Goal: Information Seeking & Learning: Learn about a topic

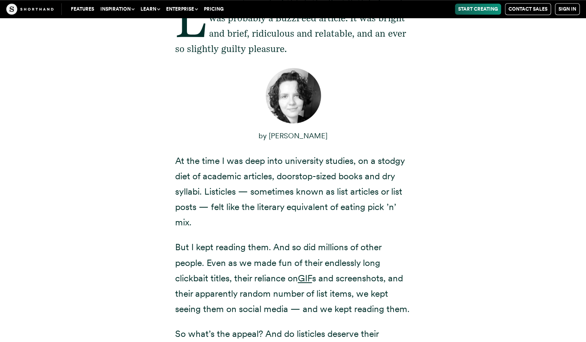
scroll to position [369, 0]
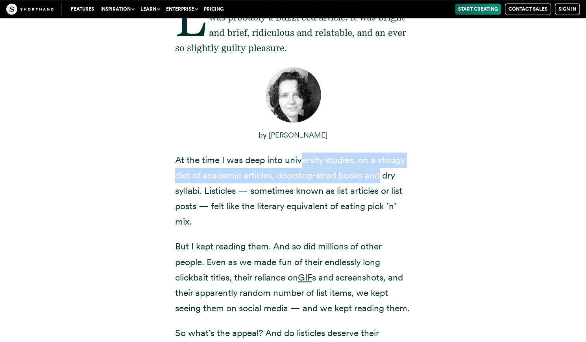
drag, startPoint x: 299, startPoint y: 162, endPoint x: 386, endPoint y: 174, distance: 87.8
click at [386, 174] on p "At the time I was deep into university studies, on a stodgy diet of academic ar…" at bounding box center [293, 190] width 236 height 77
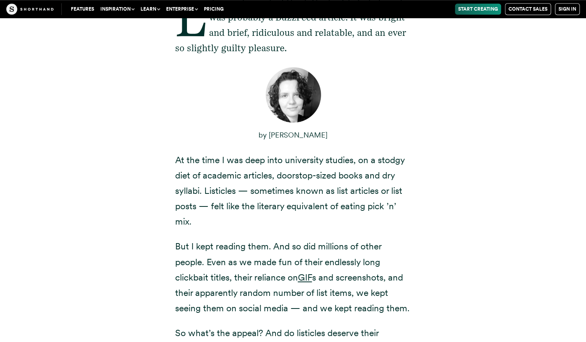
click at [483, 171] on div "Like most people, I think the first listicle I read was probably a BuzzFeed art…" at bounding box center [293, 259] width 535 height 572
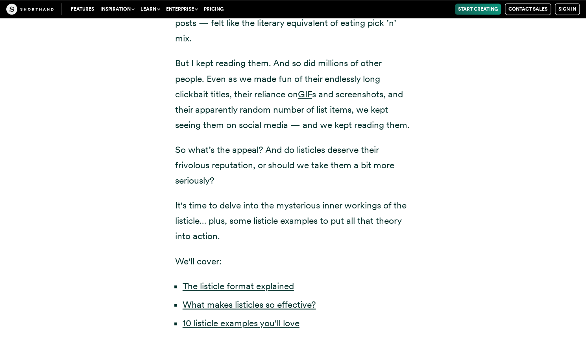
scroll to position [551, 0]
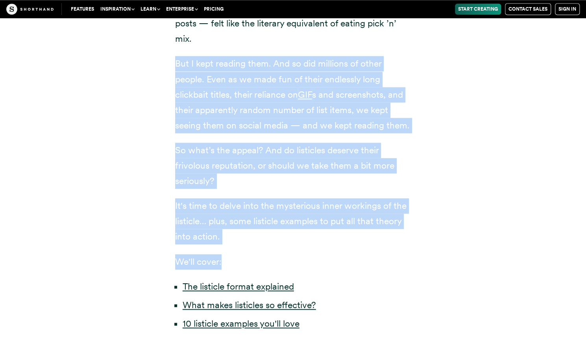
drag, startPoint x: 225, startPoint y: 277, endPoint x: 120, endPoint y: 48, distance: 251.6
click at [120, 48] on div "Like most people, I think the first listicle I read was probably a BuzzFeed art…" at bounding box center [293, 76] width 535 height 572
click at [428, 180] on div "Like most people, I think the first listicle I read was probably a BuzzFeed art…" at bounding box center [293, 76] width 535 height 572
click at [342, 243] on p "It's time to delve into the mysterious inner workings of the listicle… plus, so…" at bounding box center [293, 221] width 236 height 46
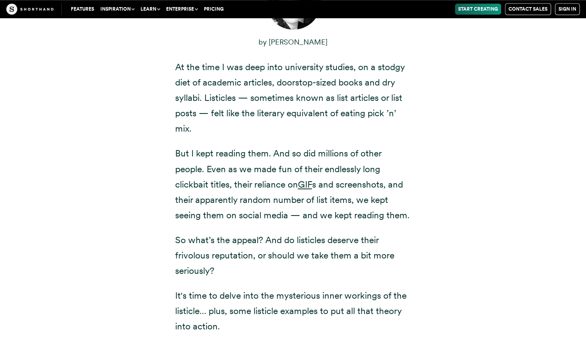
scroll to position [394, 0]
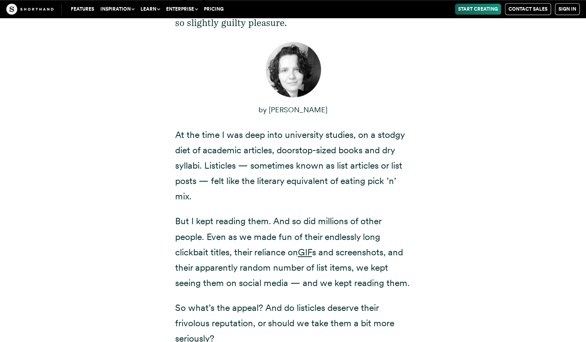
click at [181, 136] on p "At the time I was deep into university studies, on a stodgy diet of academic ar…" at bounding box center [293, 165] width 236 height 77
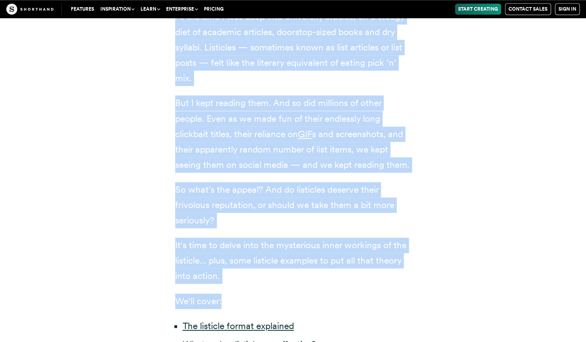
scroll to position [591, 0]
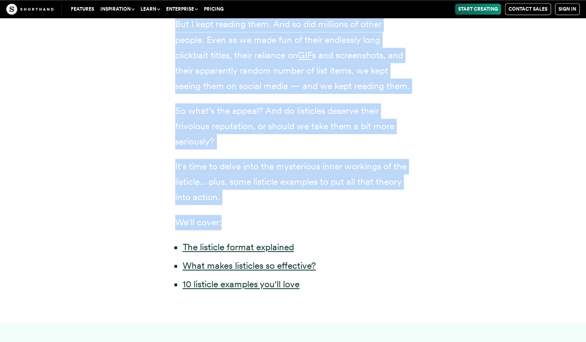
drag, startPoint x: 174, startPoint y: 134, endPoint x: 345, endPoint y: 235, distance: 198.8
click at [345, 235] on div "Like most people, I think the first listicle I read was probably a BuzzFeed art…" at bounding box center [293, 37] width 268 height 572
copy div "At the time I was deep into university studies, on a stodgy diet of academic ar…"
click at [245, 252] on link "The listicle format explained" at bounding box center [238, 246] width 111 height 11
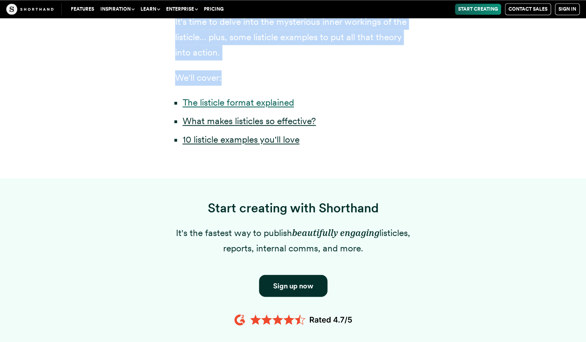
scroll to position [735, 0]
click at [271, 126] on link "What makes listicles so effective?" at bounding box center [249, 120] width 133 height 11
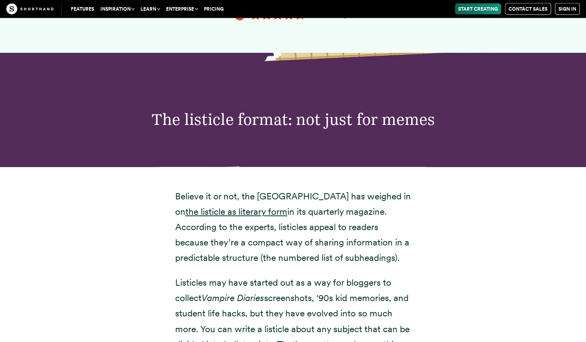
scroll to position [1056, 0]
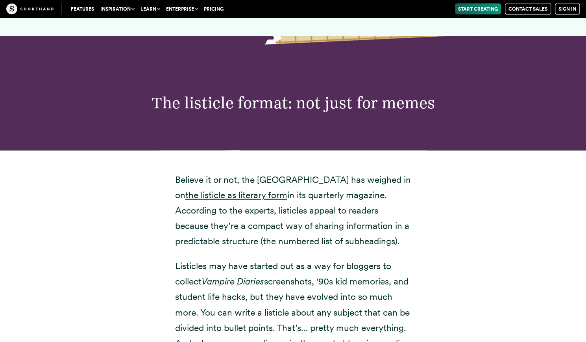
click at [462, 150] on div "The listicle format: not just for memes" at bounding box center [293, 93] width 586 height 114
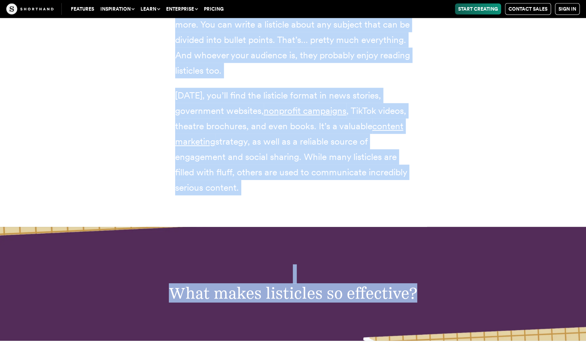
scroll to position [1354, 0]
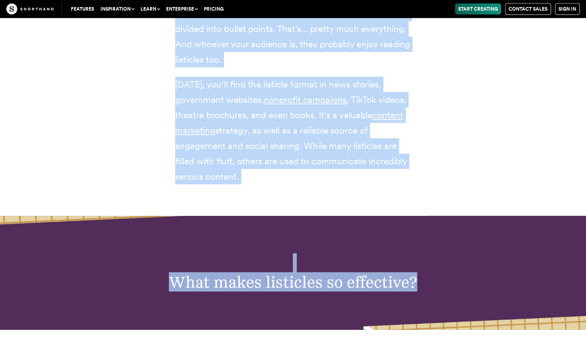
drag, startPoint x: 151, startPoint y: 115, endPoint x: 406, endPoint y: 192, distance: 266.0
click at [406, 192] on div "Believe it or not, the [GEOGRAPHIC_DATA] has weighed in on the listicle as lite…" at bounding box center [293, 34] width 535 height 364
copy div "Loremip do si ame, con Adipiscing el Seddoei tem incidid ut la etd magnaali en …"
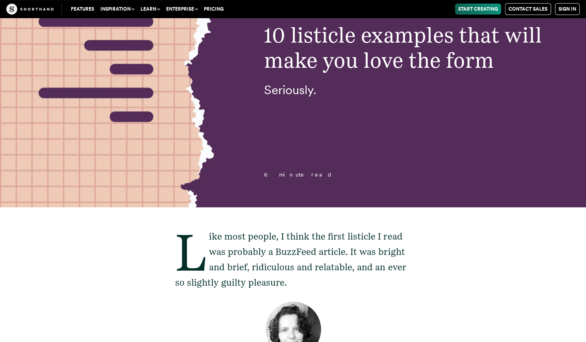
scroll to position [56, 0]
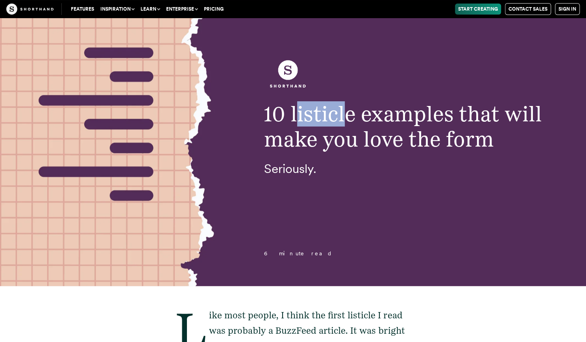
drag, startPoint x: 298, startPoint y: 118, endPoint x: 344, endPoint y: 122, distance: 46.2
click at [344, 122] on span "10 listicle examples that will make you love the form" at bounding box center [403, 126] width 278 height 50
click at [325, 115] on span "10 listicle examples that will make you love the form" at bounding box center [403, 126] width 278 height 50
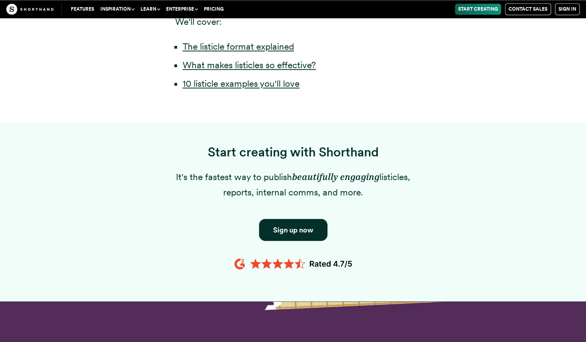
scroll to position [725, 0]
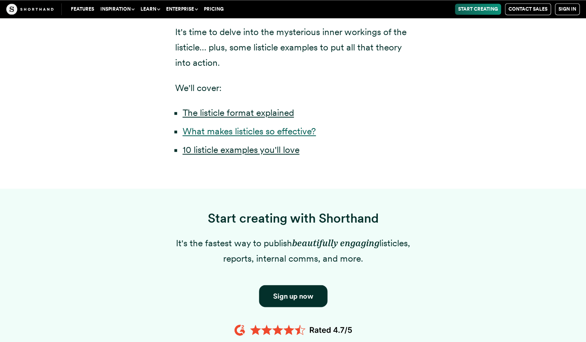
click at [271, 137] on link "What makes listicles so effective?" at bounding box center [249, 131] width 133 height 11
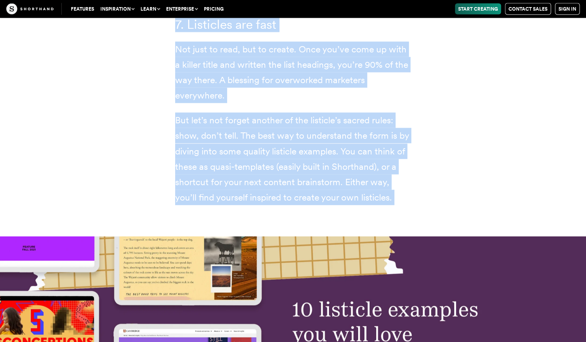
scroll to position [2760, 0]
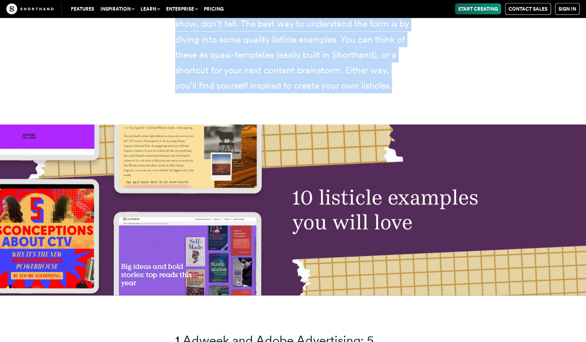
drag, startPoint x: 168, startPoint y: 157, endPoint x: 394, endPoint y: 88, distance: 236.7
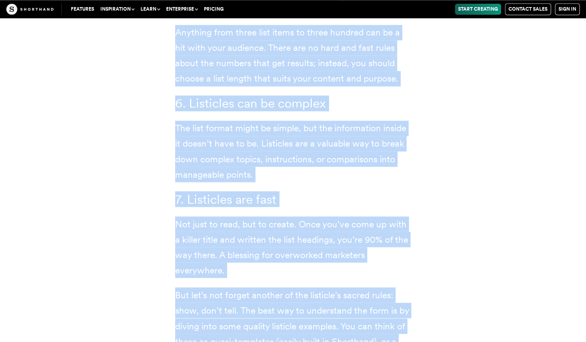
scroll to position [2406, 0]
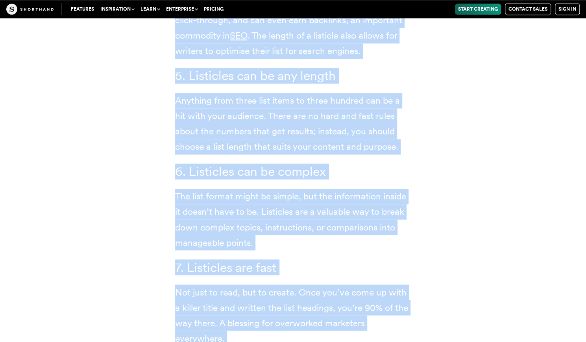
copy div "Lor ipsu dolors am c adipi elitsedd ei temp inci utlabor etdolore mag aliquaeni…"
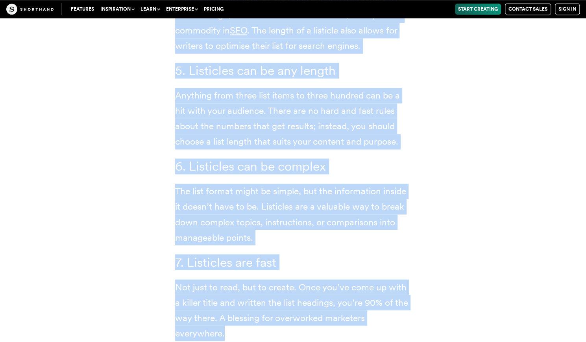
scroll to position [2598, 0]
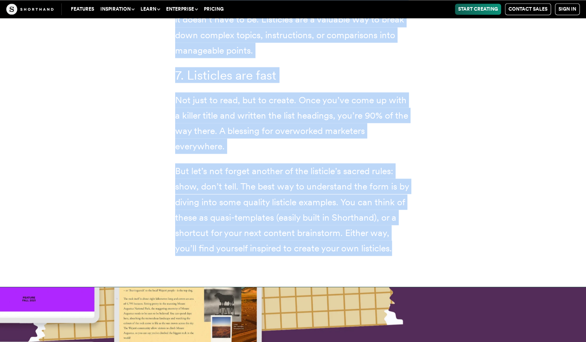
drag, startPoint x: 174, startPoint y: 131, endPoint x: 444, endPoint y: 278, distance: 307.2
copy div "8. Loremipsu dolo sita con ADI El s doeiusmo tem’i utlabor etd magnaa enima, mi…"
click at [381, 137] on p "Not just to read, but to create. Once you’ve come up with a killer title and wr…" at bounding box center [293, 122] width 236 height 61
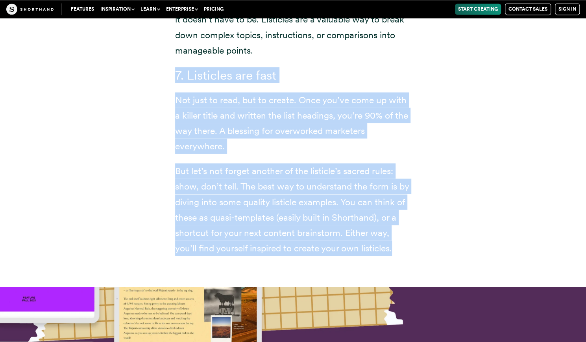
drag, startPoint x: 172, startPoint y: 74, endPoint x: 424, endPoint y: 256, distance: 311.0
copy div "7. Listicles are fast Not just to read, but to create. Once you’ve come up with…"
click at [269, 107] on p "Not just to read, but to create. Once you’ve come up with a killer title and wr…" at bounding box center [293, 122] width 236 height 61
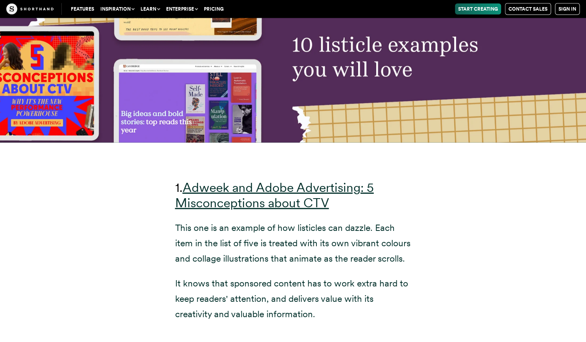
scroll to position [3030, 0]
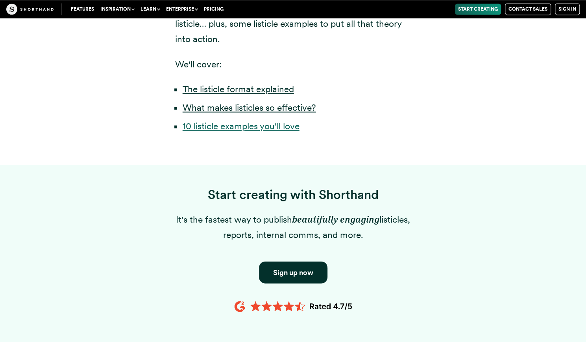
click at [261, 131] on link "10 listicle examples you'll love" at bounding box center [241, 125] width 117 height 11
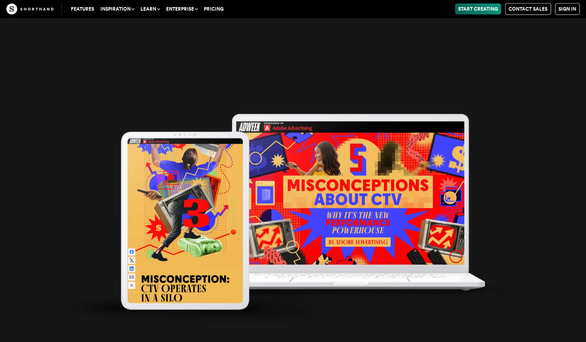
scroll to position [3151, 0]
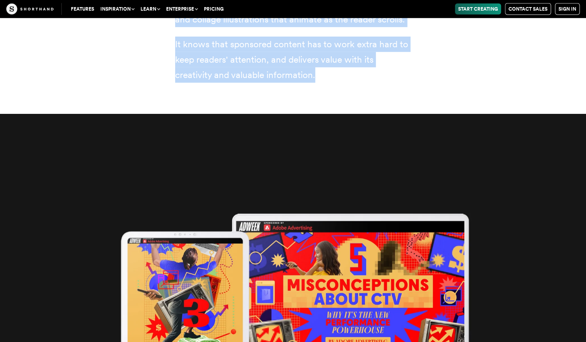
drag, startPoint x: 174, startPoint y: 225, endPoint x: 392, endPoint y: 81, distance: 262.3
click at [392, 81] on div "1. Adweek and Adobe Advertising: 5 Misconceptions about CTV This one is an exam…" at bounding box center [293, 9] width 268 height 210
copy div "1. Adweek and Adobe Advertising: 5 Misconceptions about CTV This one is an exam…"
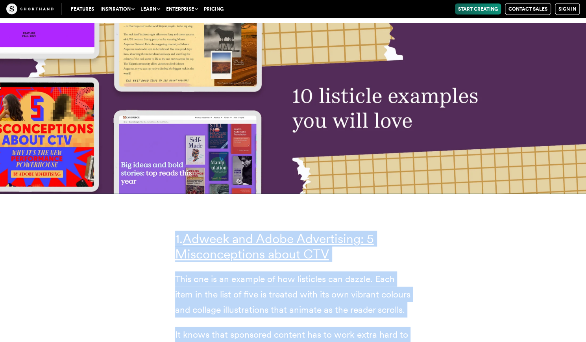
scroll to position [2836, 0]
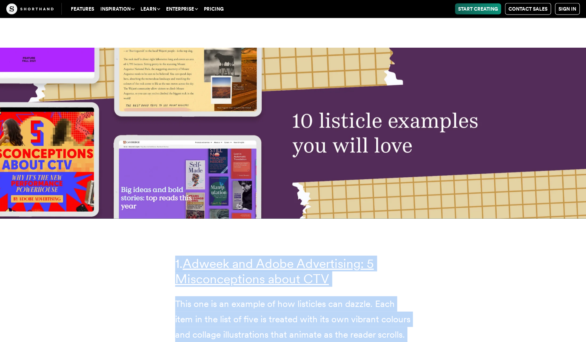
click at [135, 231] on div "1. Adweek and Adobe Advertising: 5 Misconceptions about CTV This one is an exam…" at bounding box center [293, 323] width 535 height 210
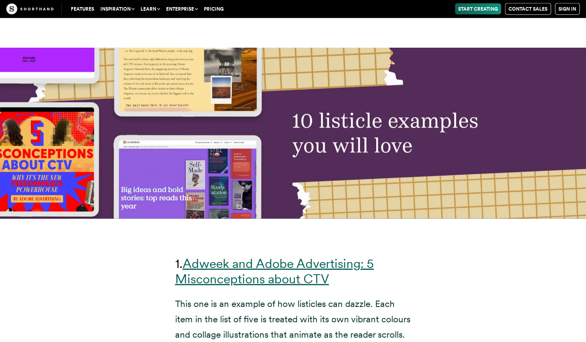
click at [207, 268] on link "Adweek and Adobe Advertising: 5 Misconceptions about CTV" at bounding box center [274, 270] width 199 height 31
